Goal: Task Accomplishment & Management: Use online tool/utility

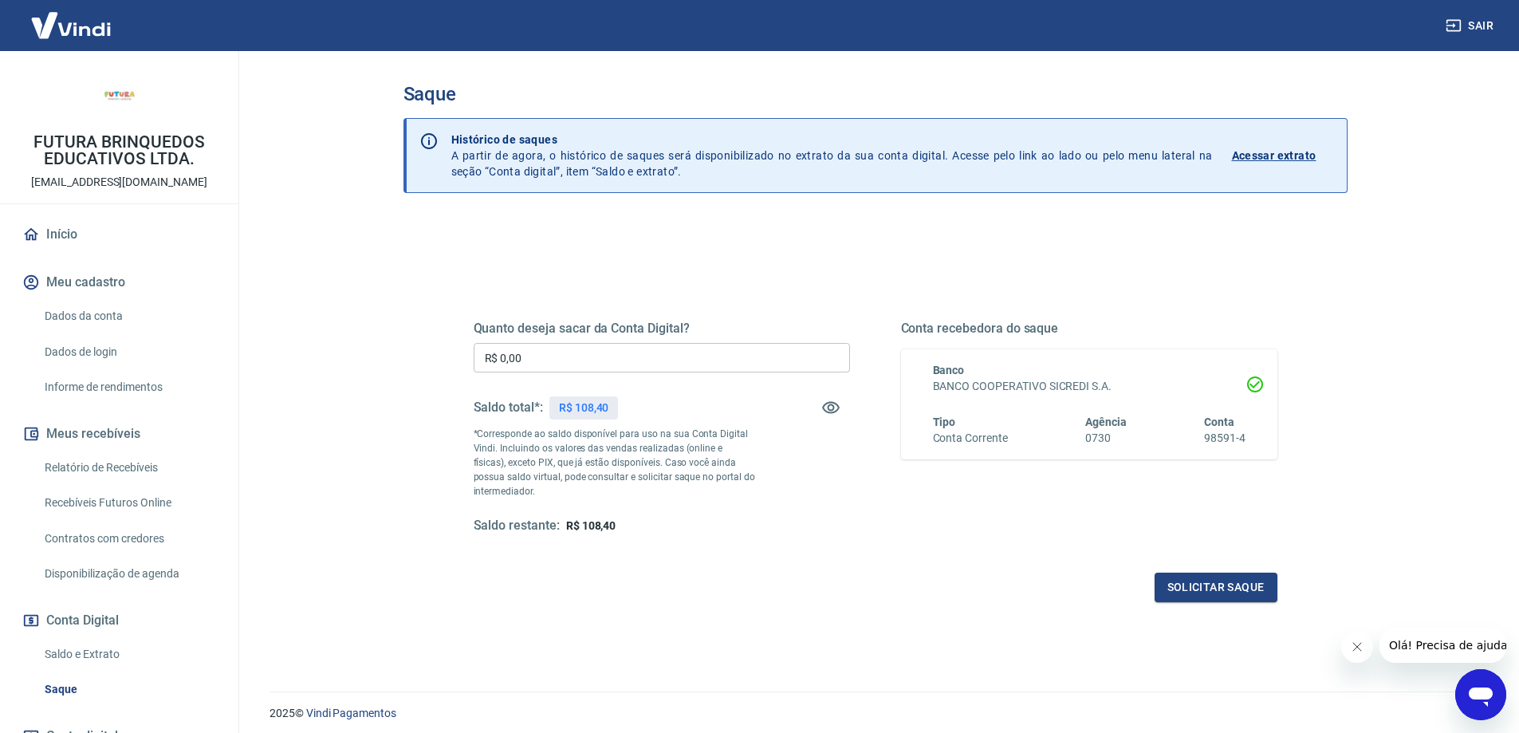
click at [598, 344] on input "R$ 0,00" at bounding box center [662, 358] width 376 height 30
type input "R$ 108,40"
click at [1155, 582] on button "Solicitar saque" at bounding box center [1216, 588] width 123 height 30
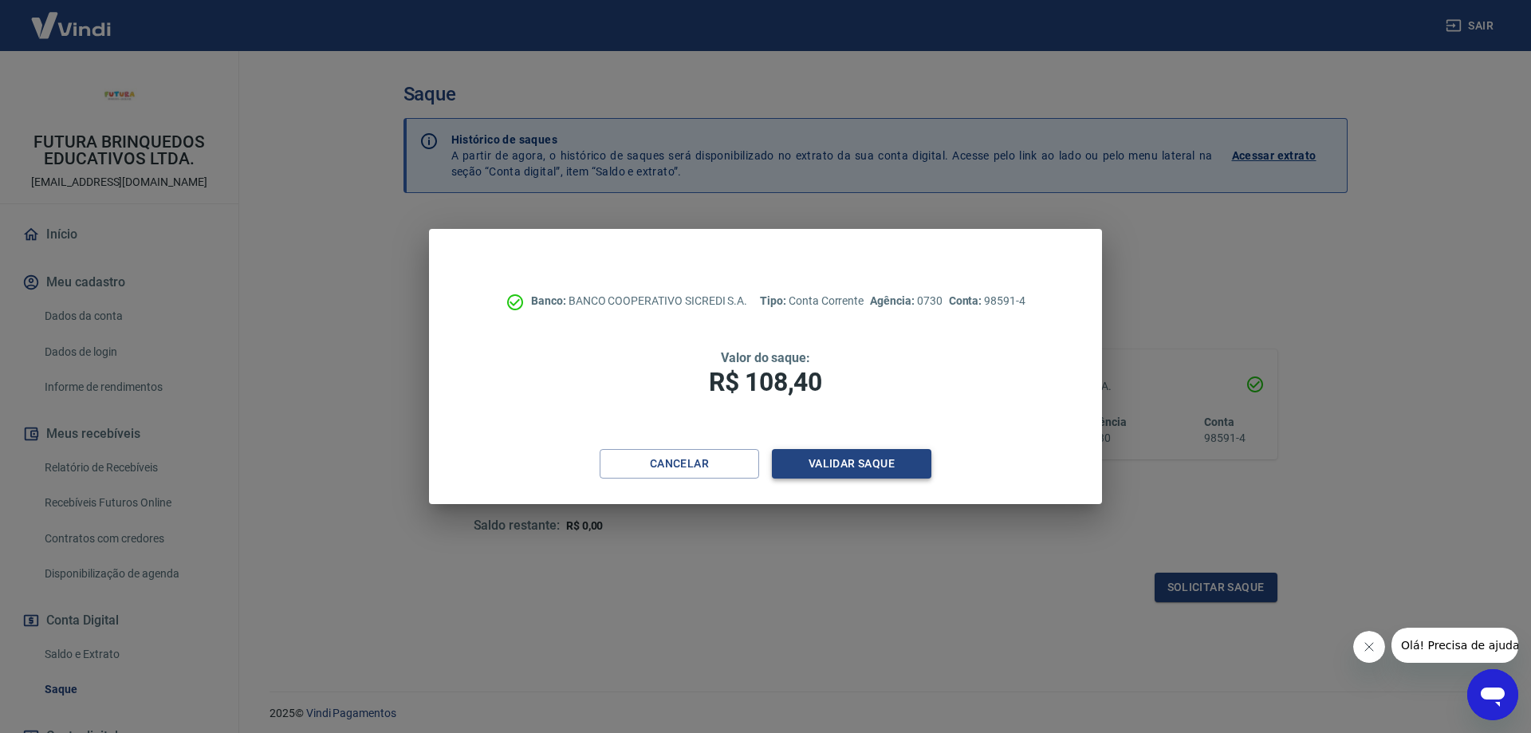
click at [908, 470] on button "Validar saque" at bounding box center [851, 464] width 159 height 30
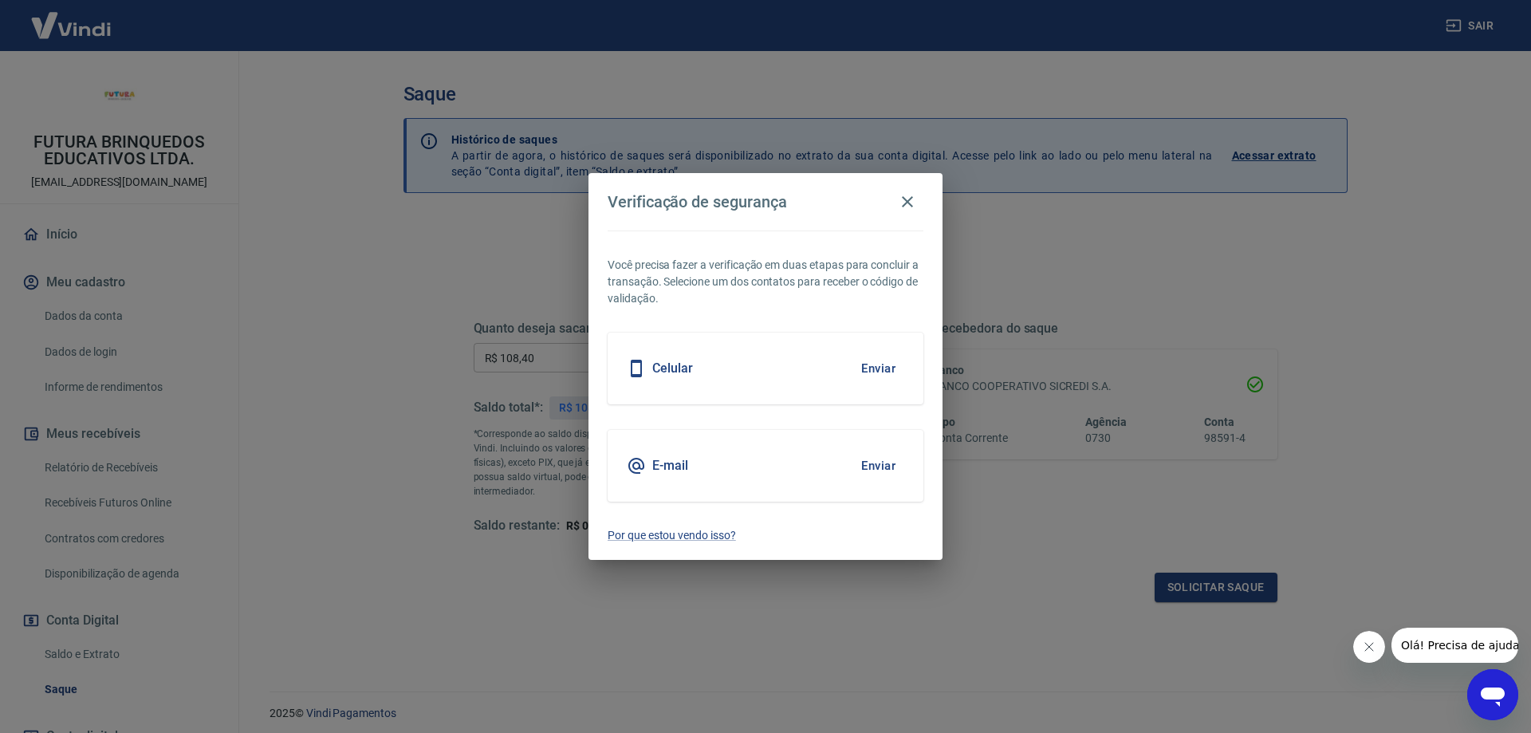
click at [873, 469] on button "Enviar" at bounding box center [878, 465] width 52 height 33
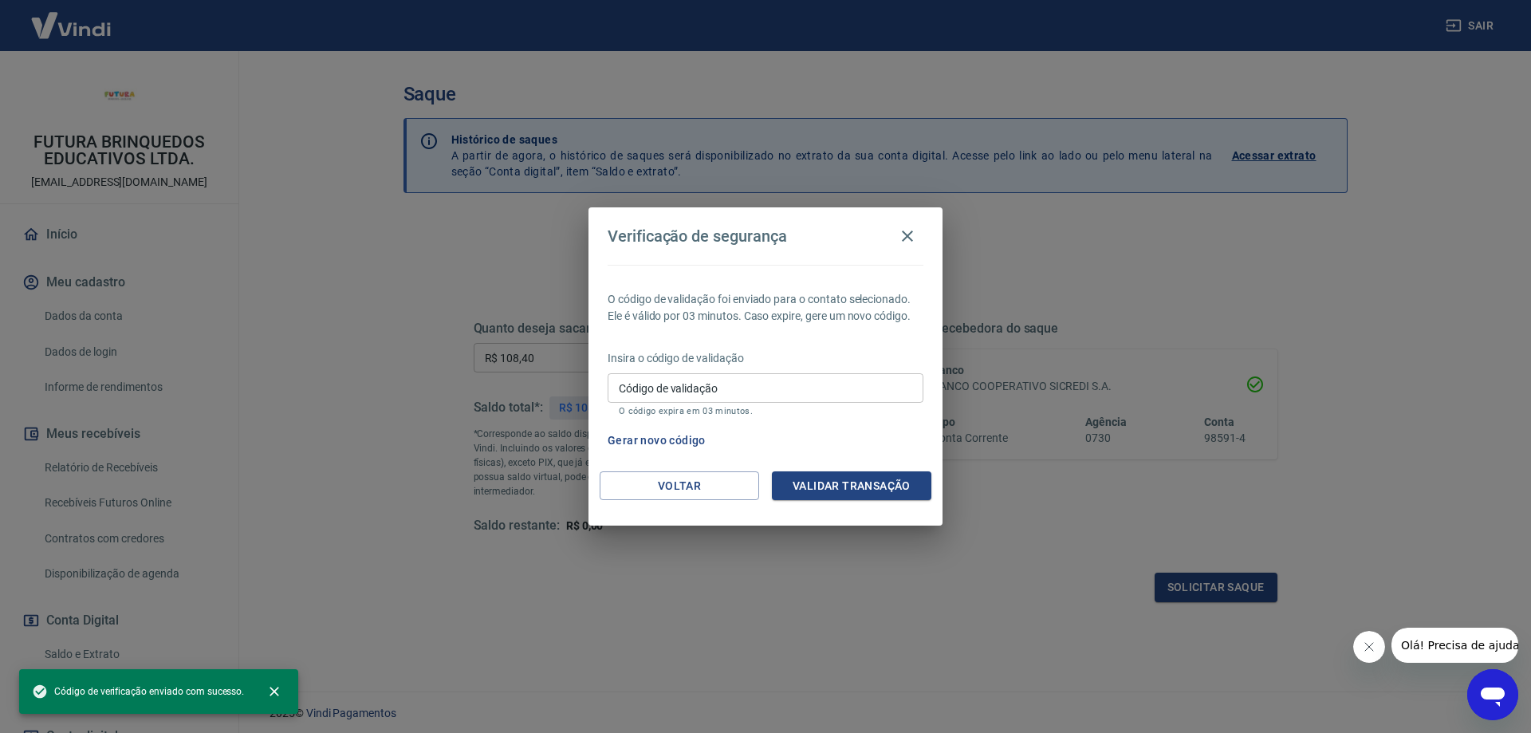
click at [779, 396] on input "Código de validação" at bounding box center [766, 388] width 316 height 30
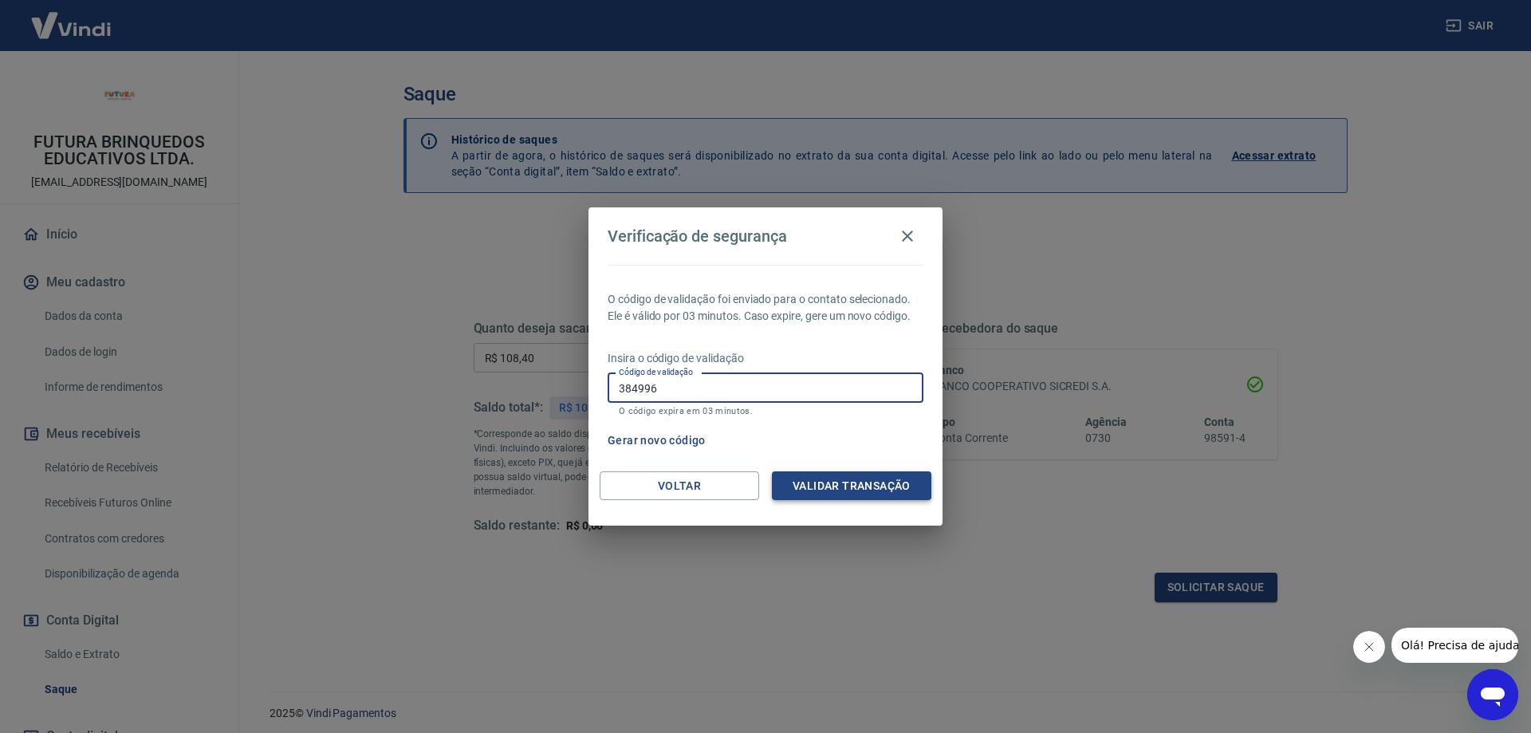
type input "384996"
click at [805, 496] on button "Validar transação" at bounding box center [851, 486] width 159 height 30
